Goal: Transaction & Acquisition: Purchase product/service

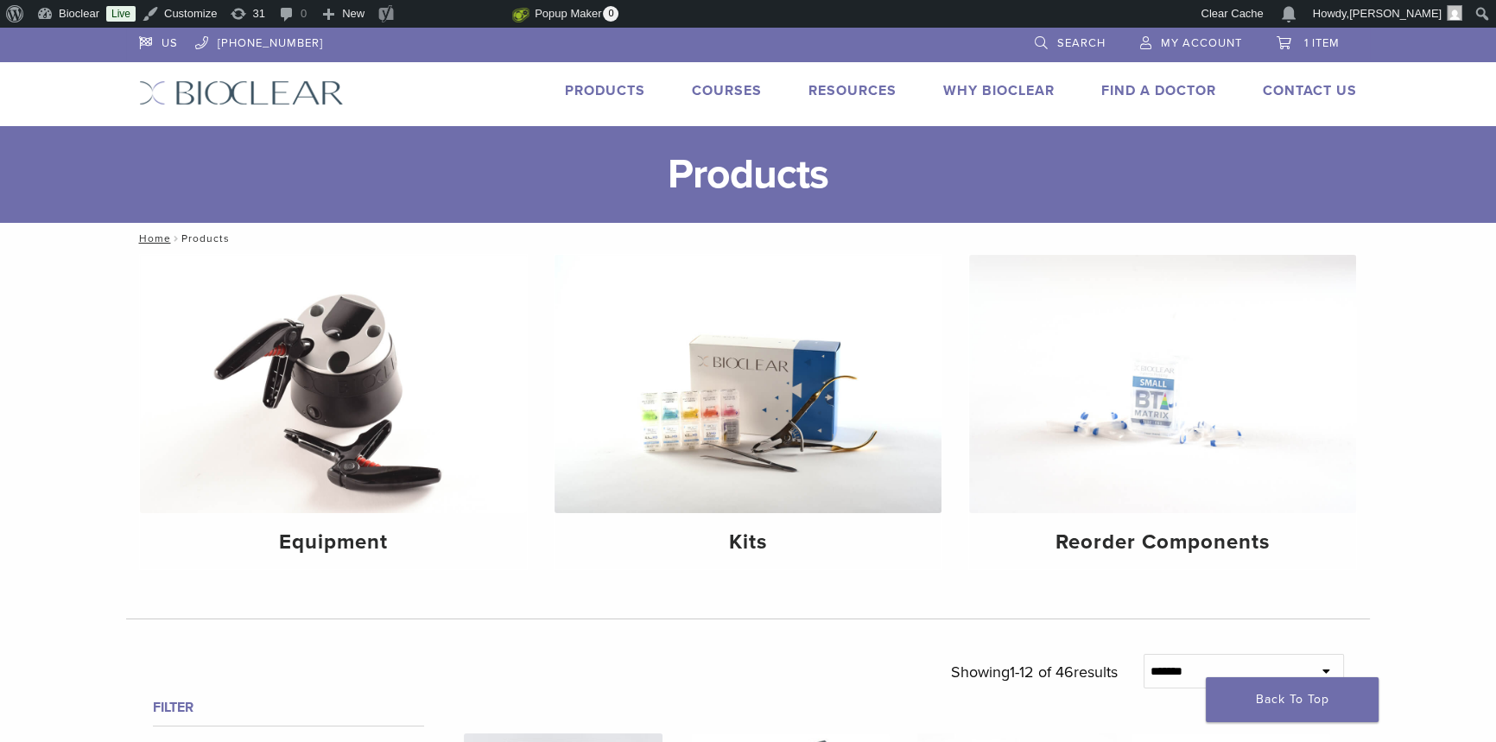
click at [1097, 444] on img at bounding box center [1162, 384] width 387 height 258
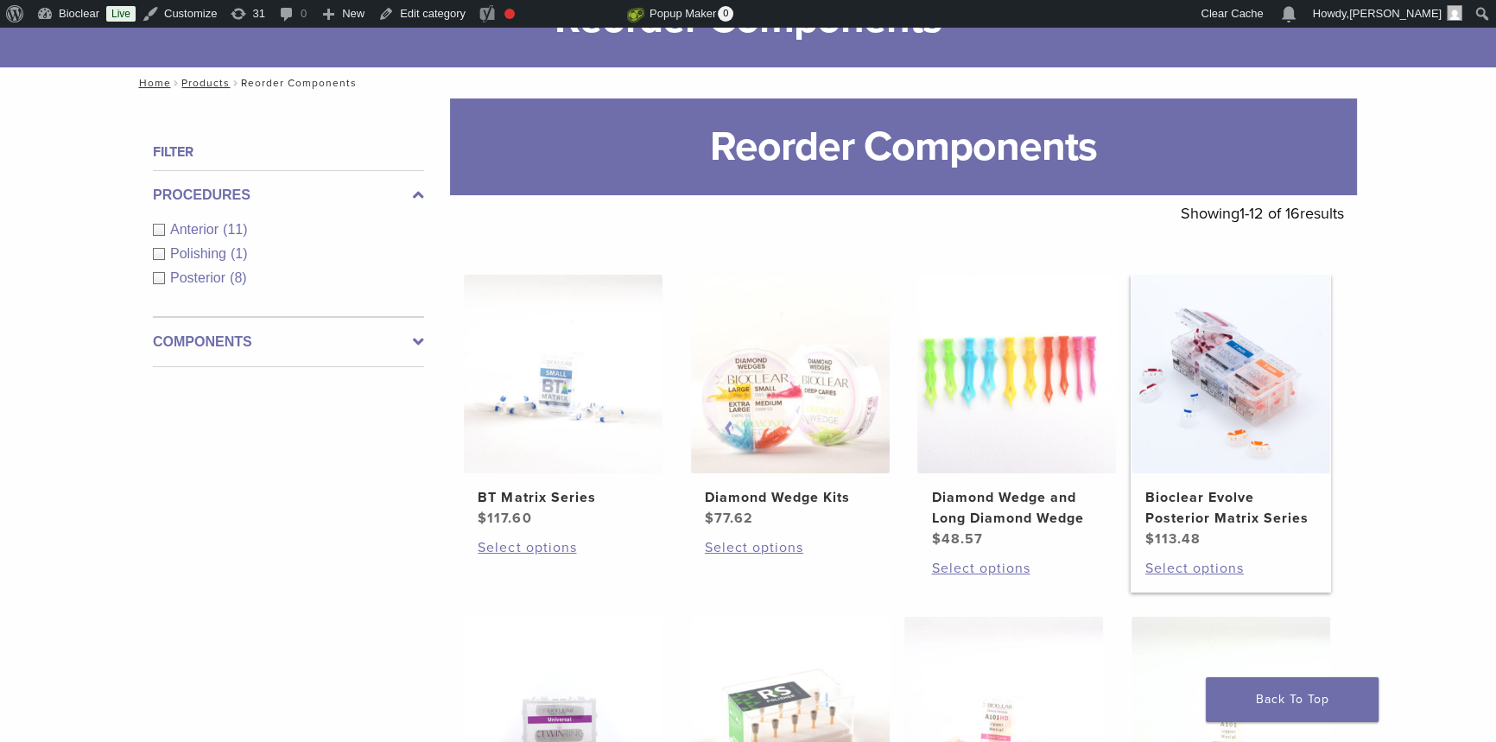
scroll to position [156, 0]
click at [1181, 510] on h2 "Bioclear Evolve Posterior Matrix Series" at bounding box center [1231, 506] width 171 height 41
